Goal: Information Seeking & Learning: Check status

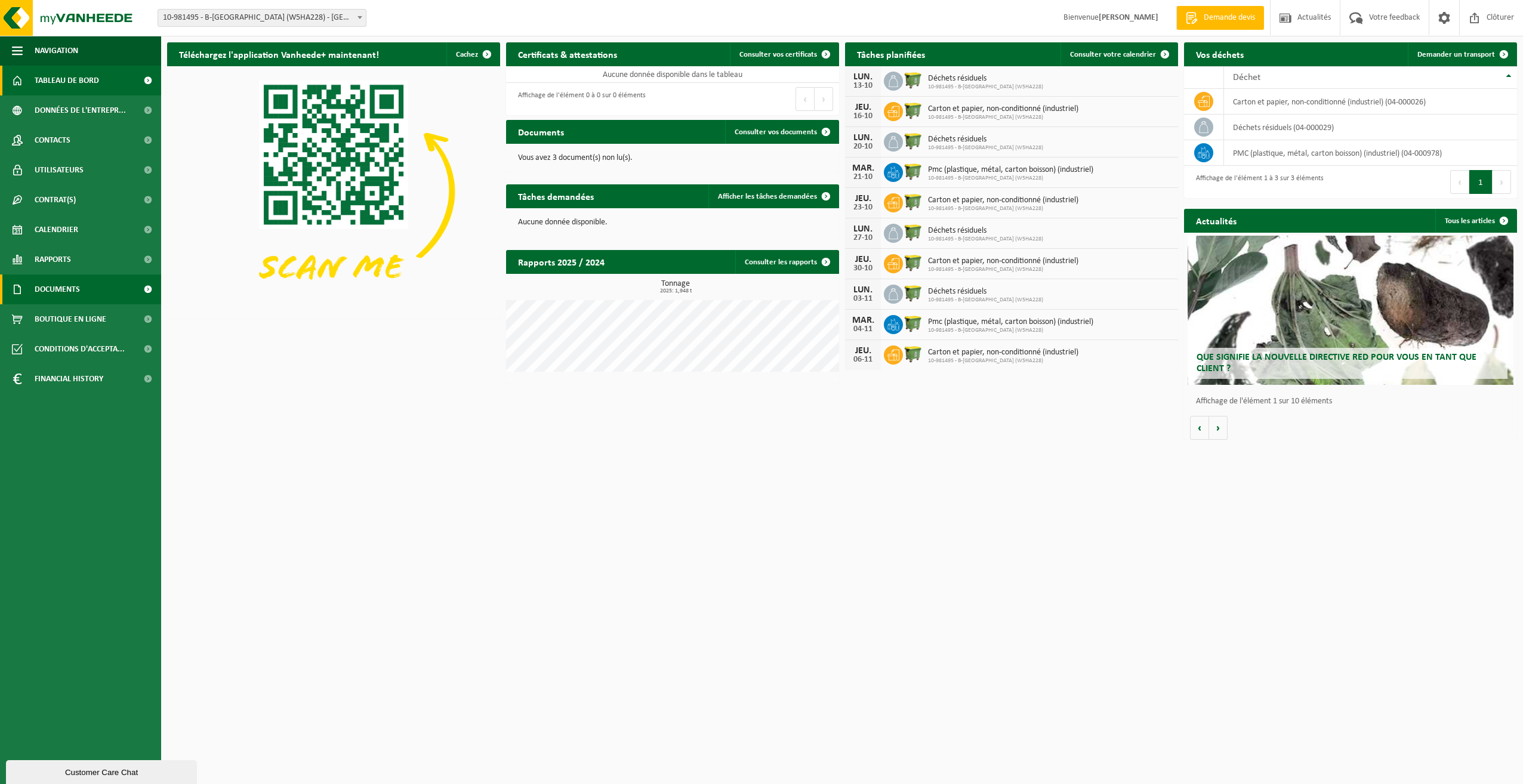
click at [147, 286] on span at bounding box center [148, 289] width 27 height 30
click at [59, 318] on span "Factures" at bounding box center [51, 319] width 31 height 23
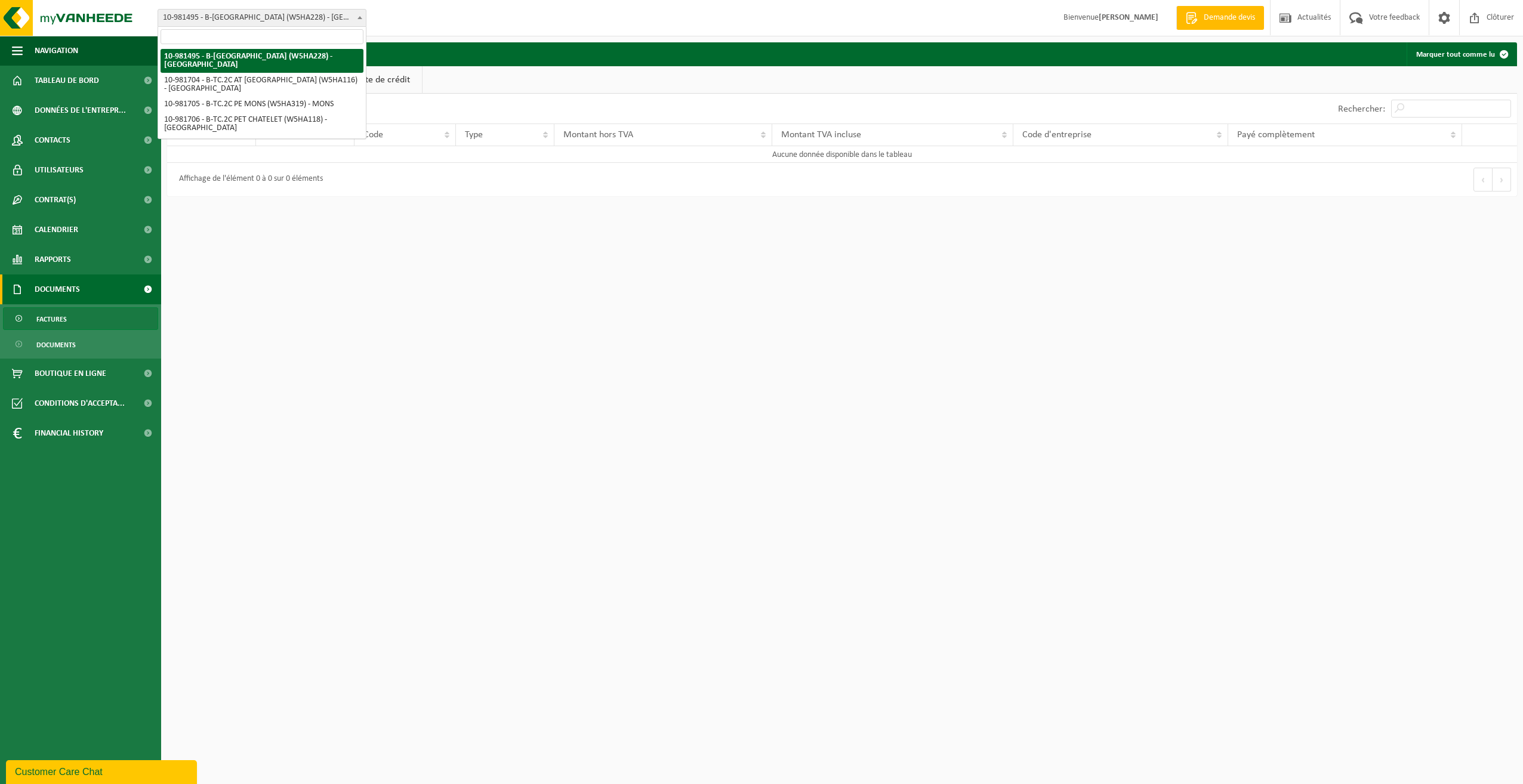
click at [358, 15] on span at bounding box center [359, 17] width 12 height 15
select select "162140"
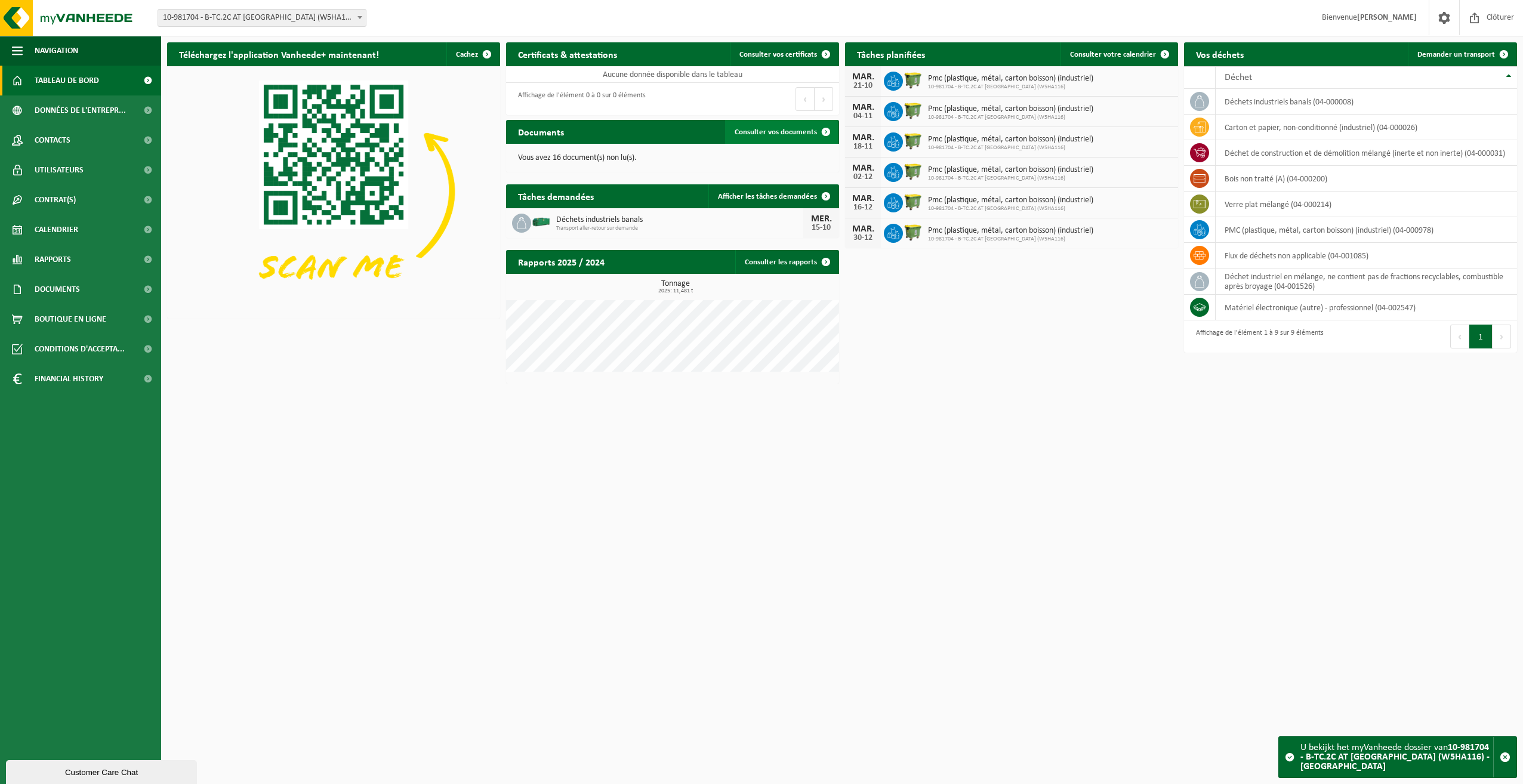
click at [780, 129] on span "Consulter vos documents" at bounding box center [775, 132] width 82 height 8
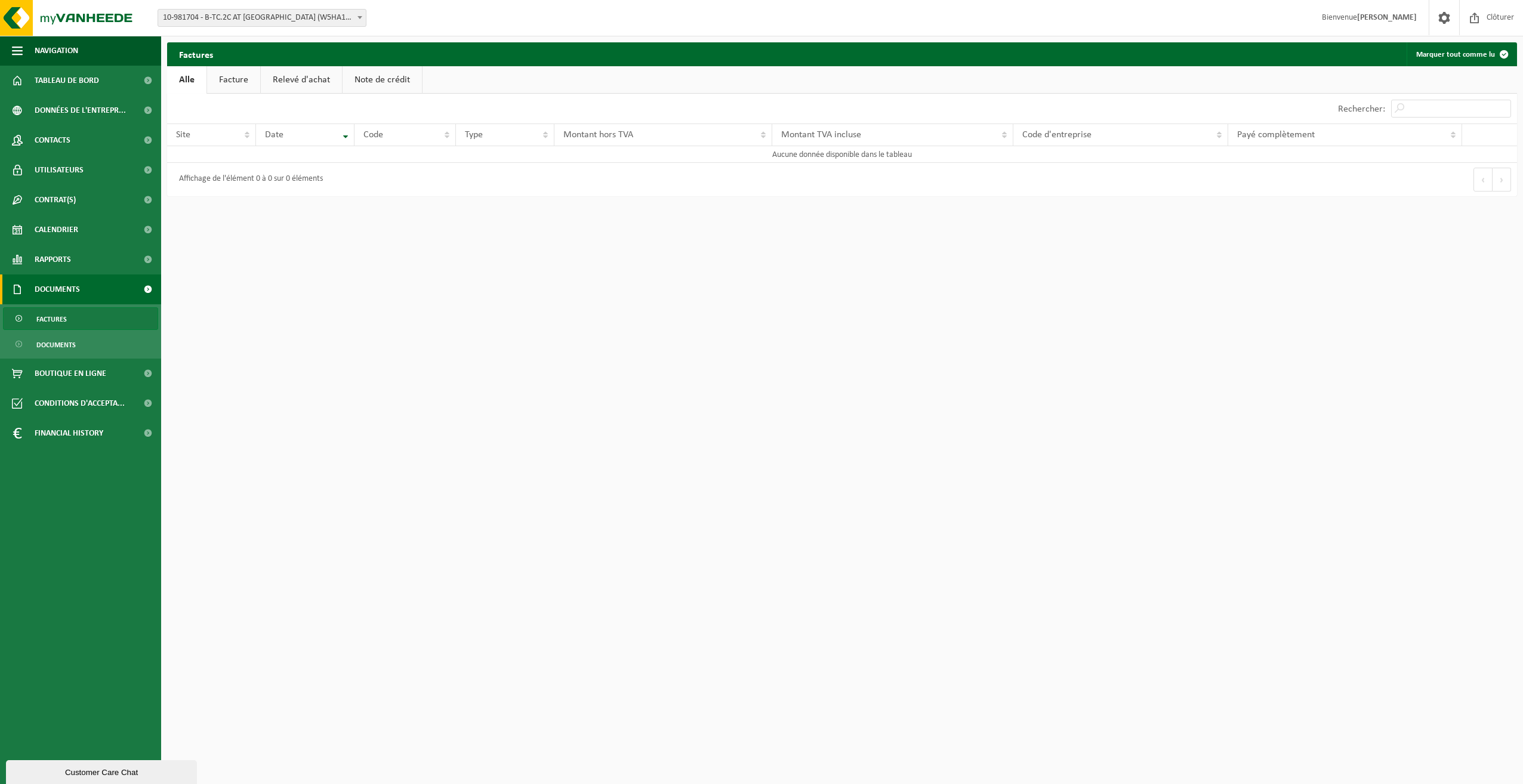
click at [230, 77] on link "Facture" at bounding box center [233, 80] width 53 height 27
click at [61, 319] on span "Factures" at bounding box center [51, 319] width 31 height 23
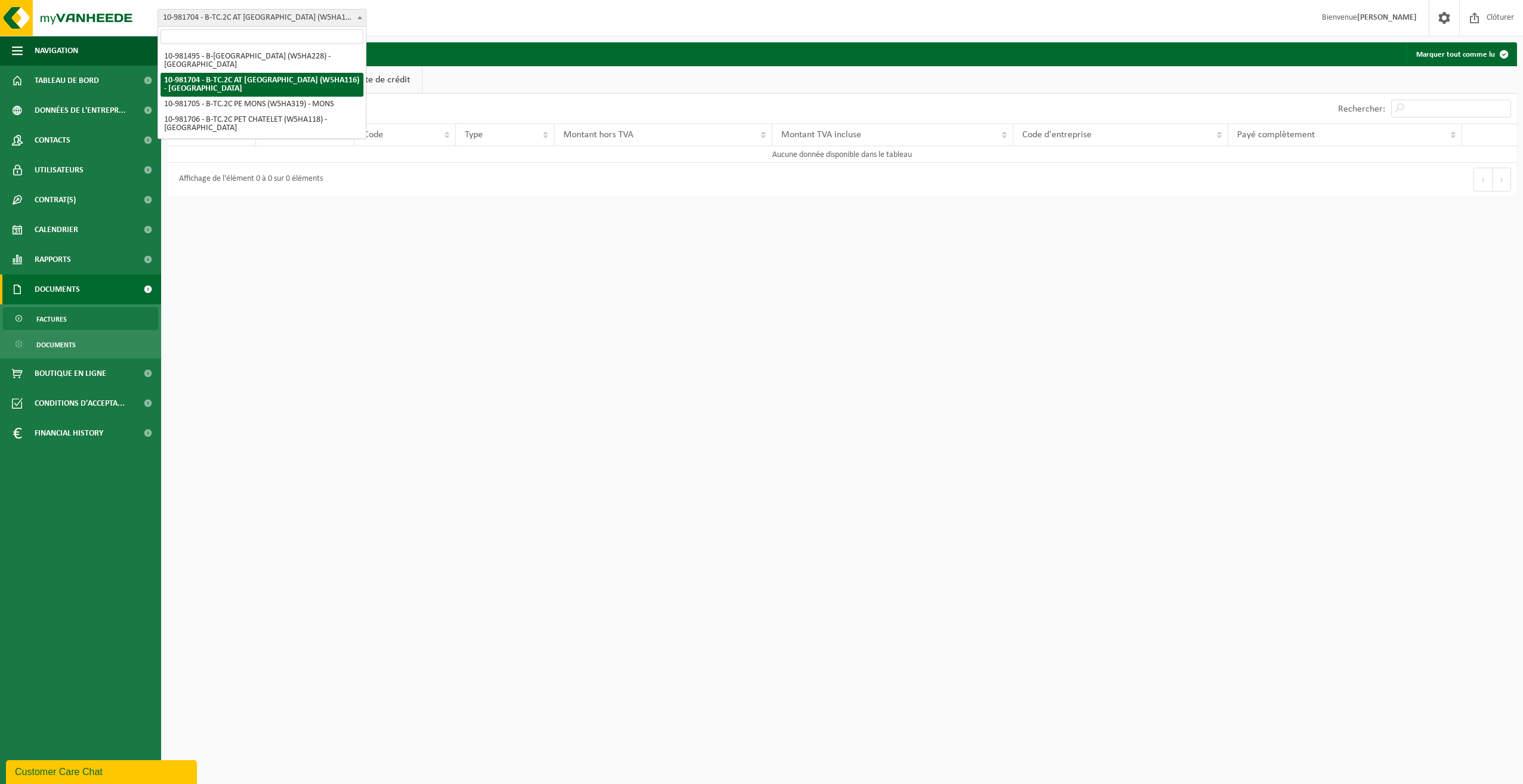
click at [358, 18] on b at bounding box center [359, 17] width 5 height 3
select select "162141"
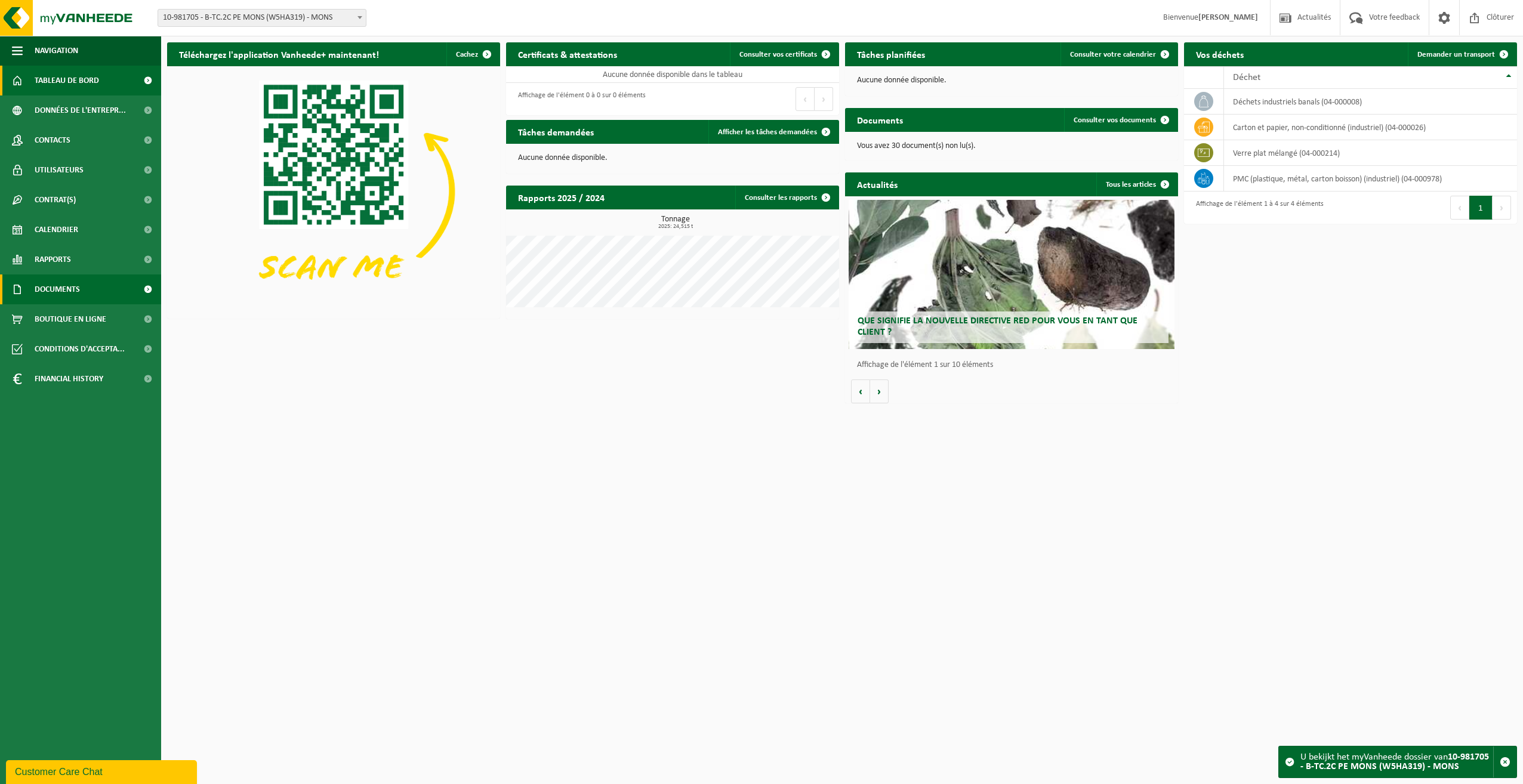
click at [103, 284] on link "Documents" at bounding box center [80, 289] width 161 height 30
click at [104, 318] on link "Factures" at bounding box center [80, 318] width 155 height 23
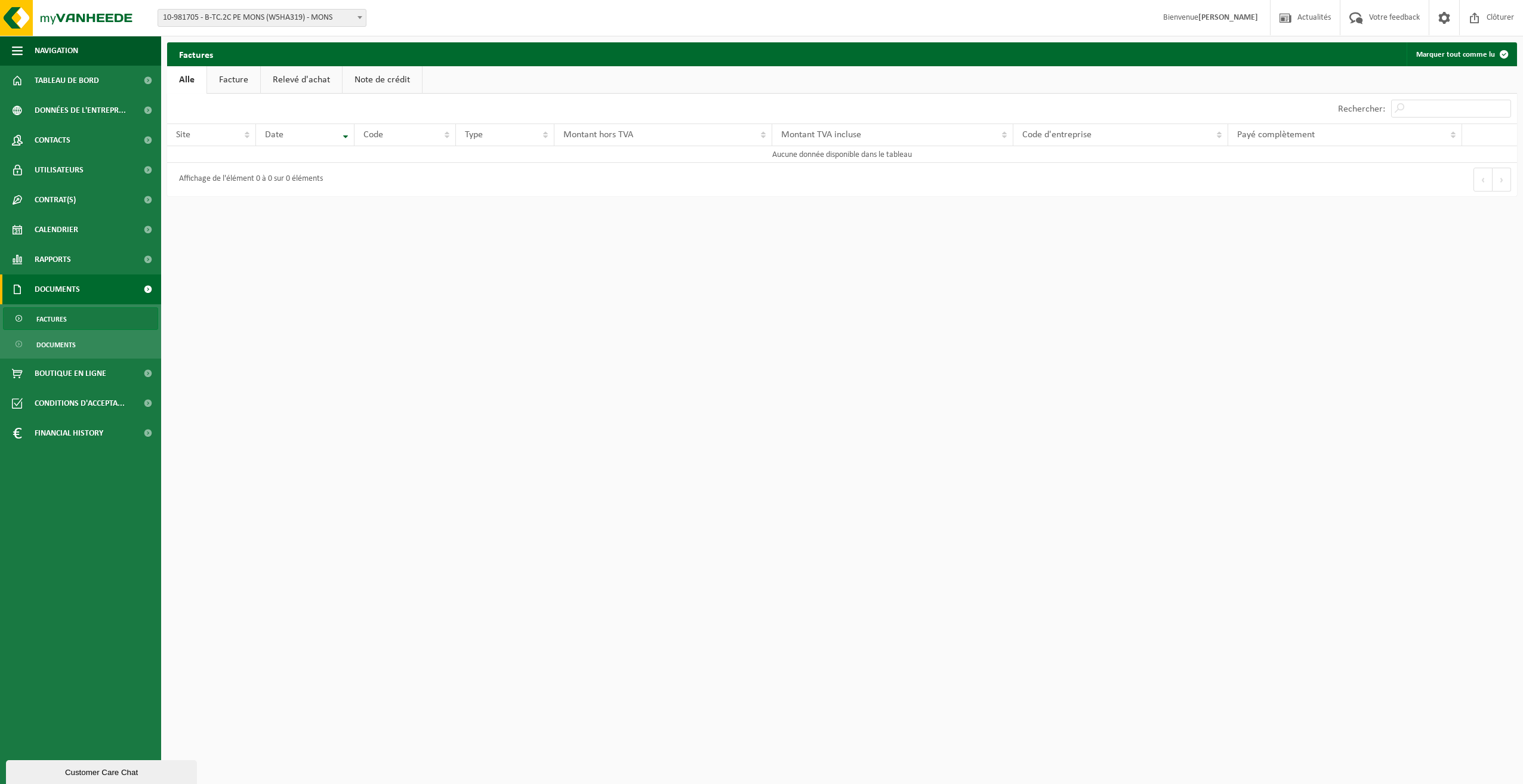
click at [50, 315] on span "Factures" at bounding box center [51, 319] width 31 height 23
